Goal: Transaction & Acquisition: Purchase product/service

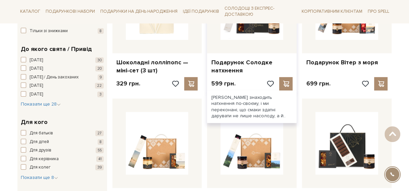
scroll to position [134, 0]
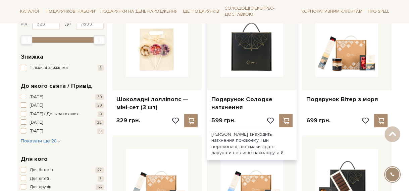
click at [261, 45] on img at bounding box center [251, 45] width 63 height 63
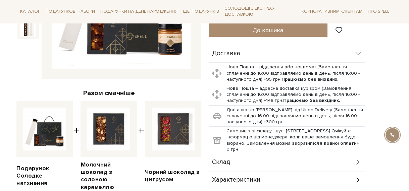
scroll to position [201, 0]
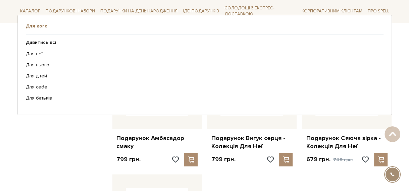
scroll to position [703, 0]
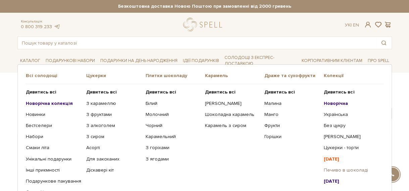
click at [340, 169] on link "Печиво в шоколаді" at bounding box center [350, 170] width 54 height 6
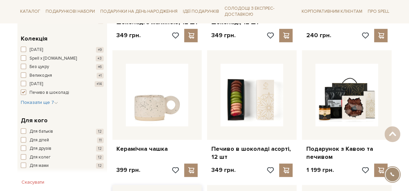
scroll to position [201, 0]
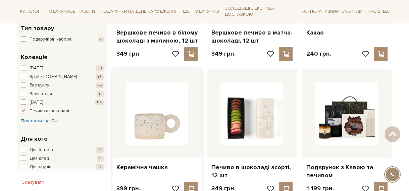
click at [160, 129] on img at bounding box center [157, 113] width 63 height 63
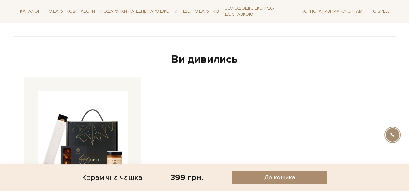
scroll to position [402, 0]
